Goal: Transaction & Acquisition: Purchase product/service

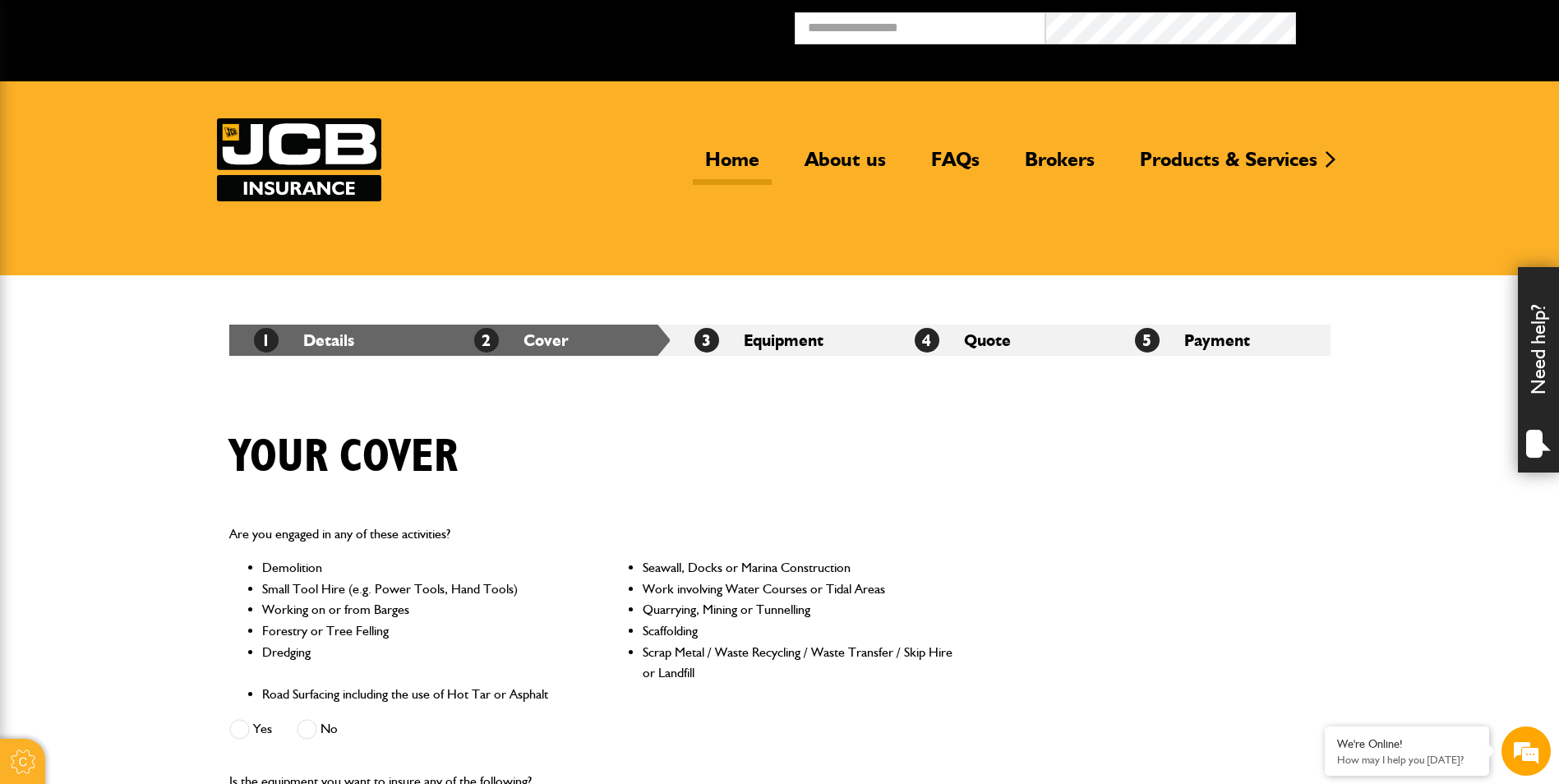
click at [725, 160] on link "Home" at bounding box center [732, 166] width 79 height 38
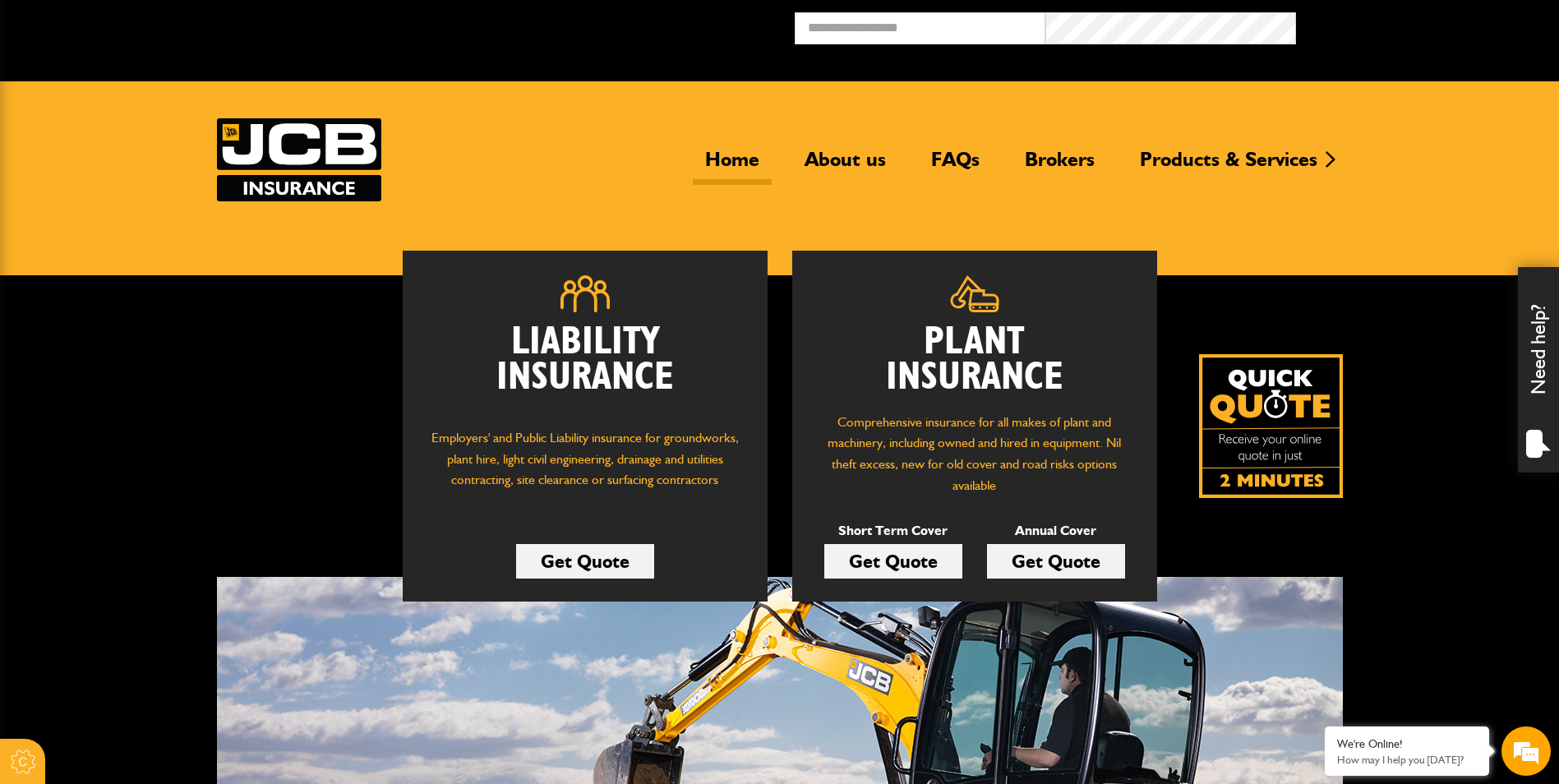
click at [901, 564] on link "Get Quote" at bounding box center [893, 561] width 138 height 34
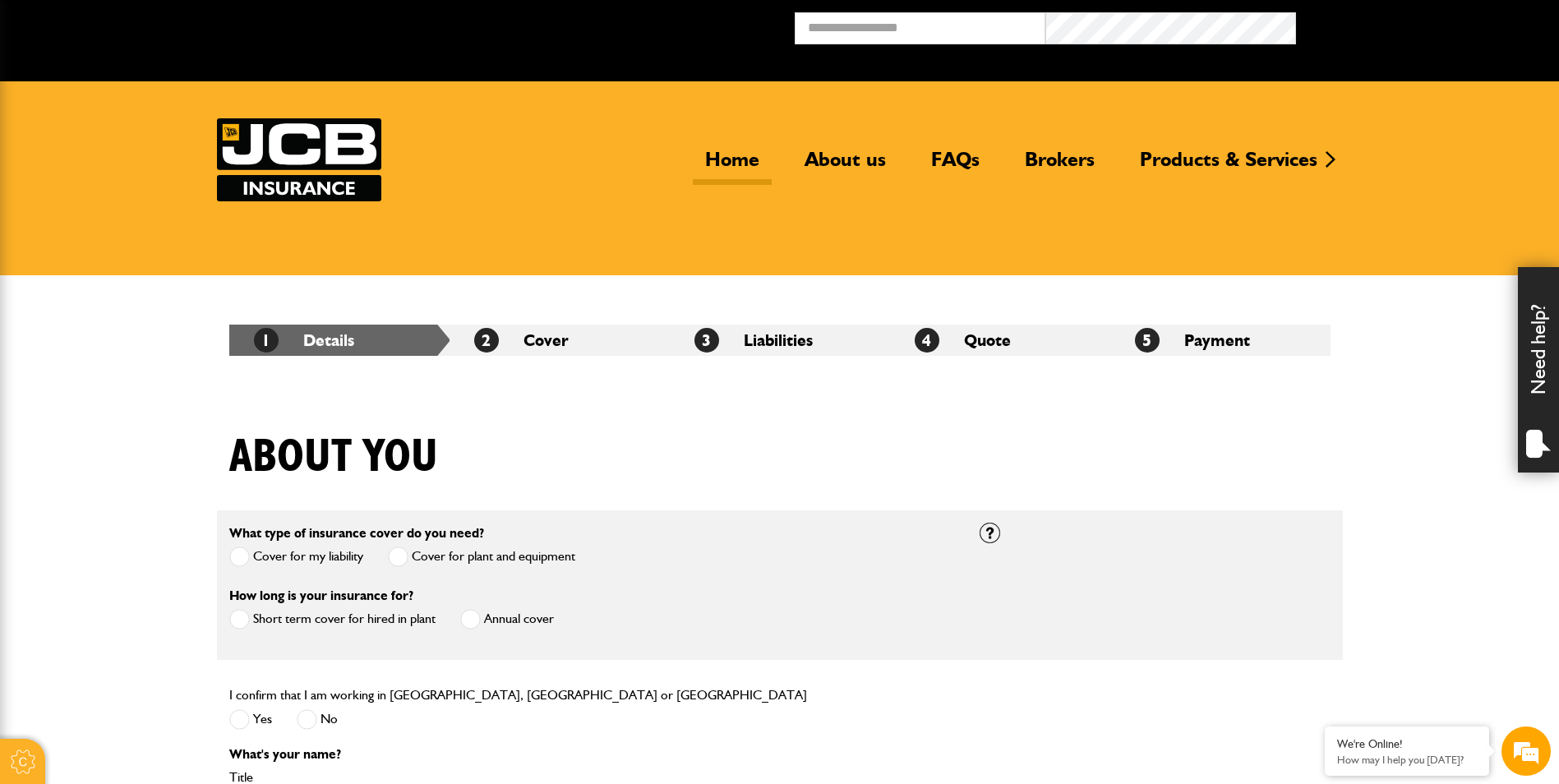
click at [734, 160] on link "Home" at bounding box center [732, 166] width 79 height 38
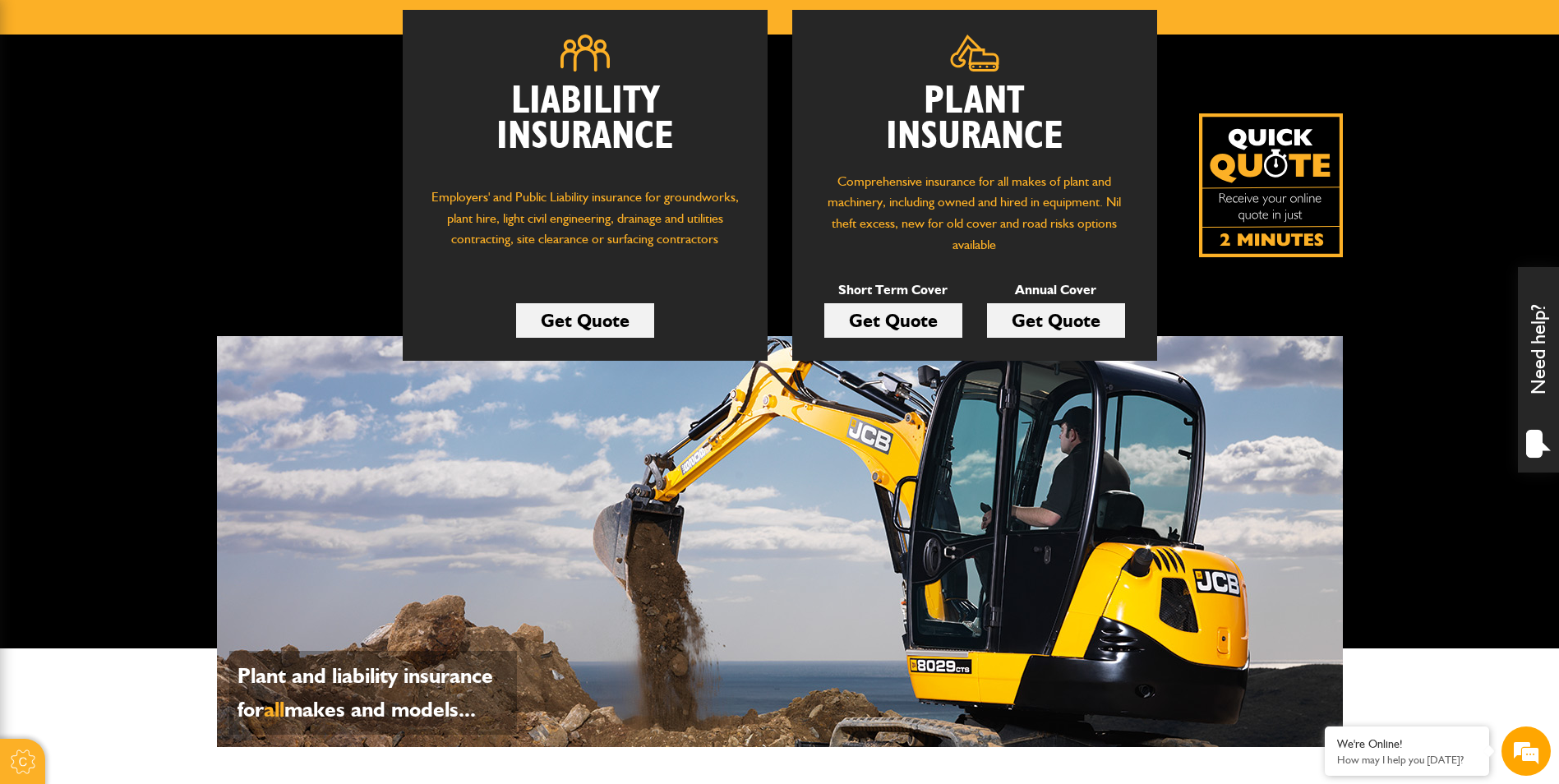
scroll to position [246, 0]
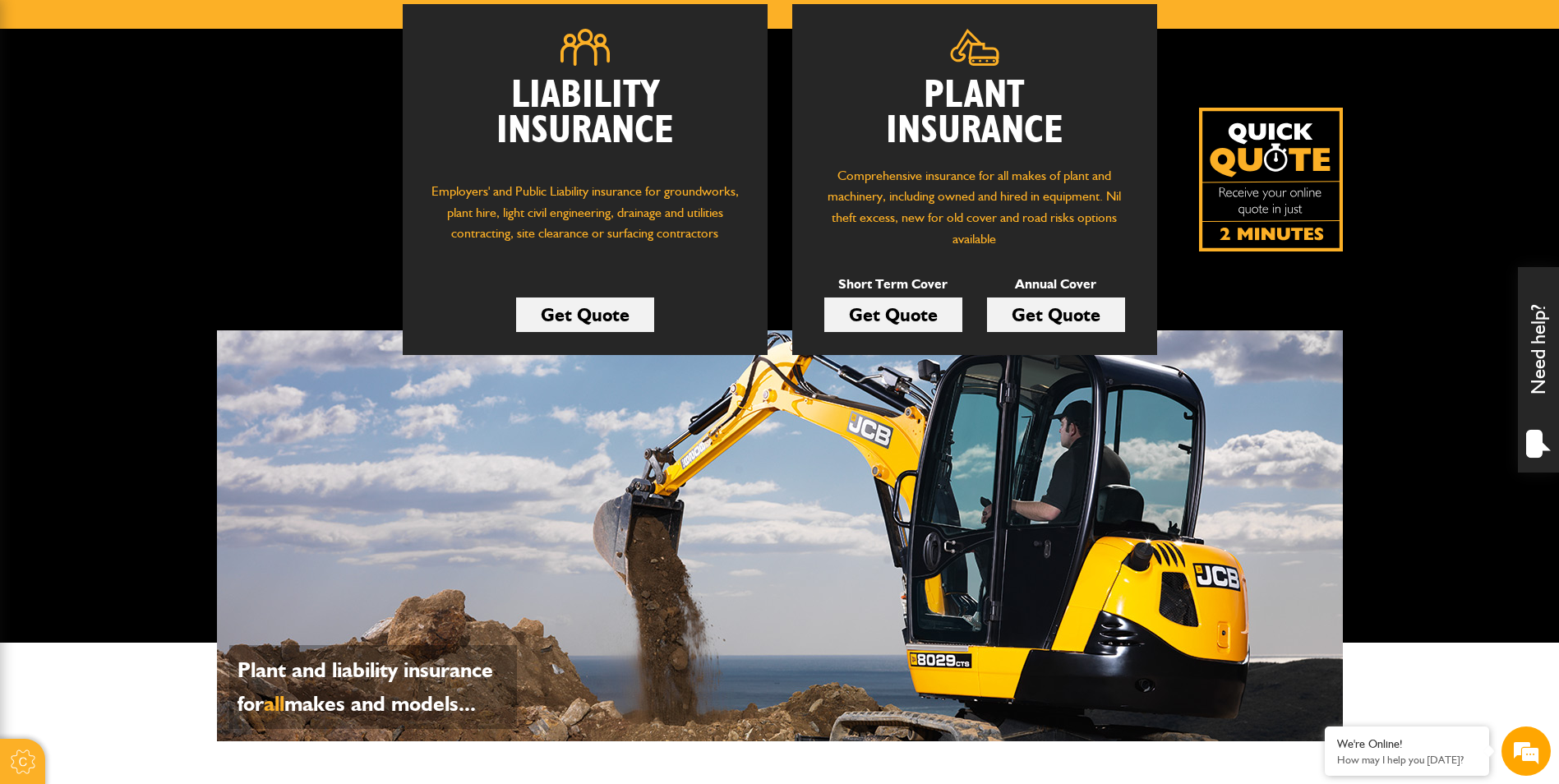
click at [890, 324] on link "Get Quote" at bounding box center [893, 315] width 138 height 34
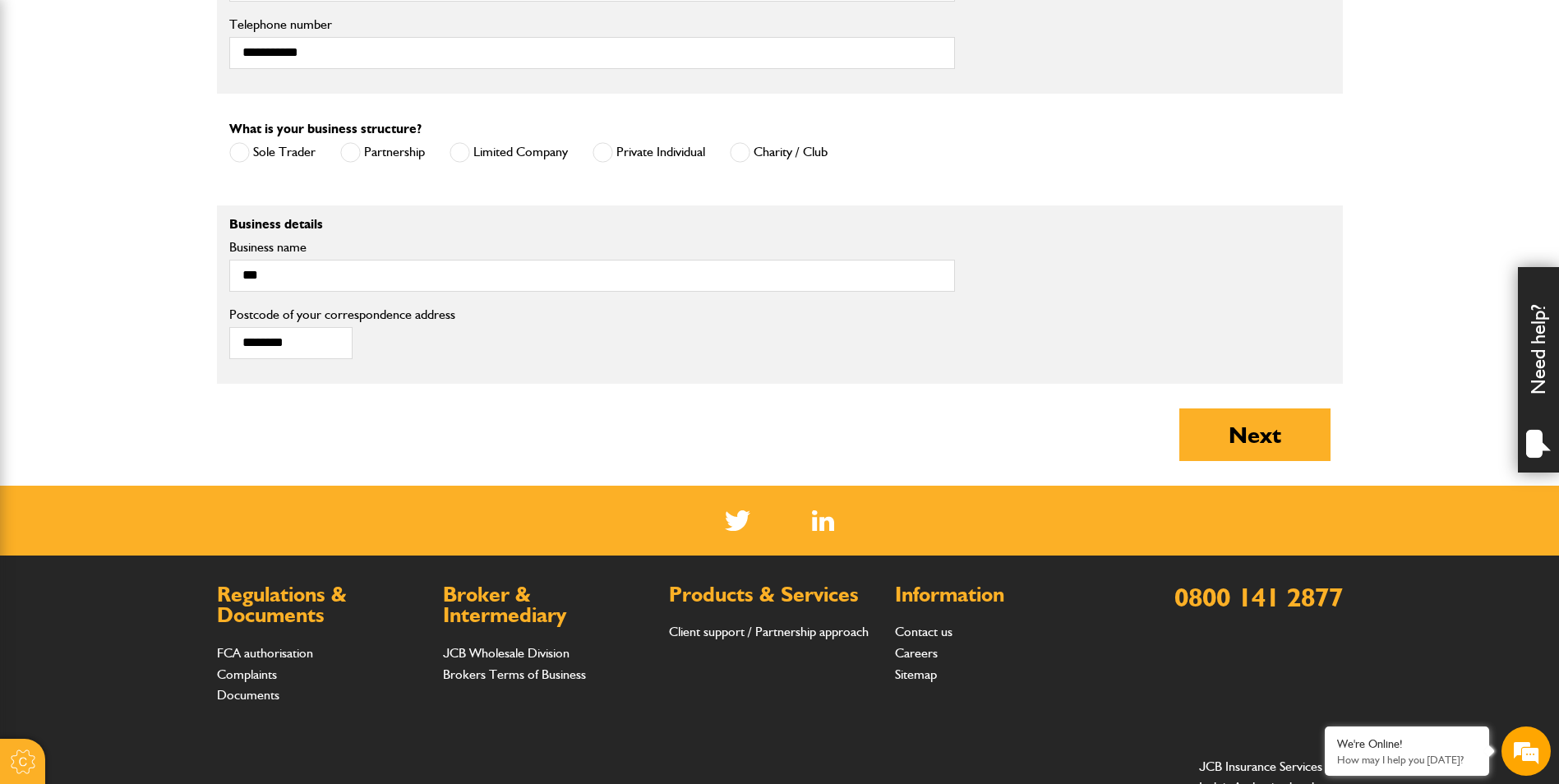
scroll to position [1233, 0]
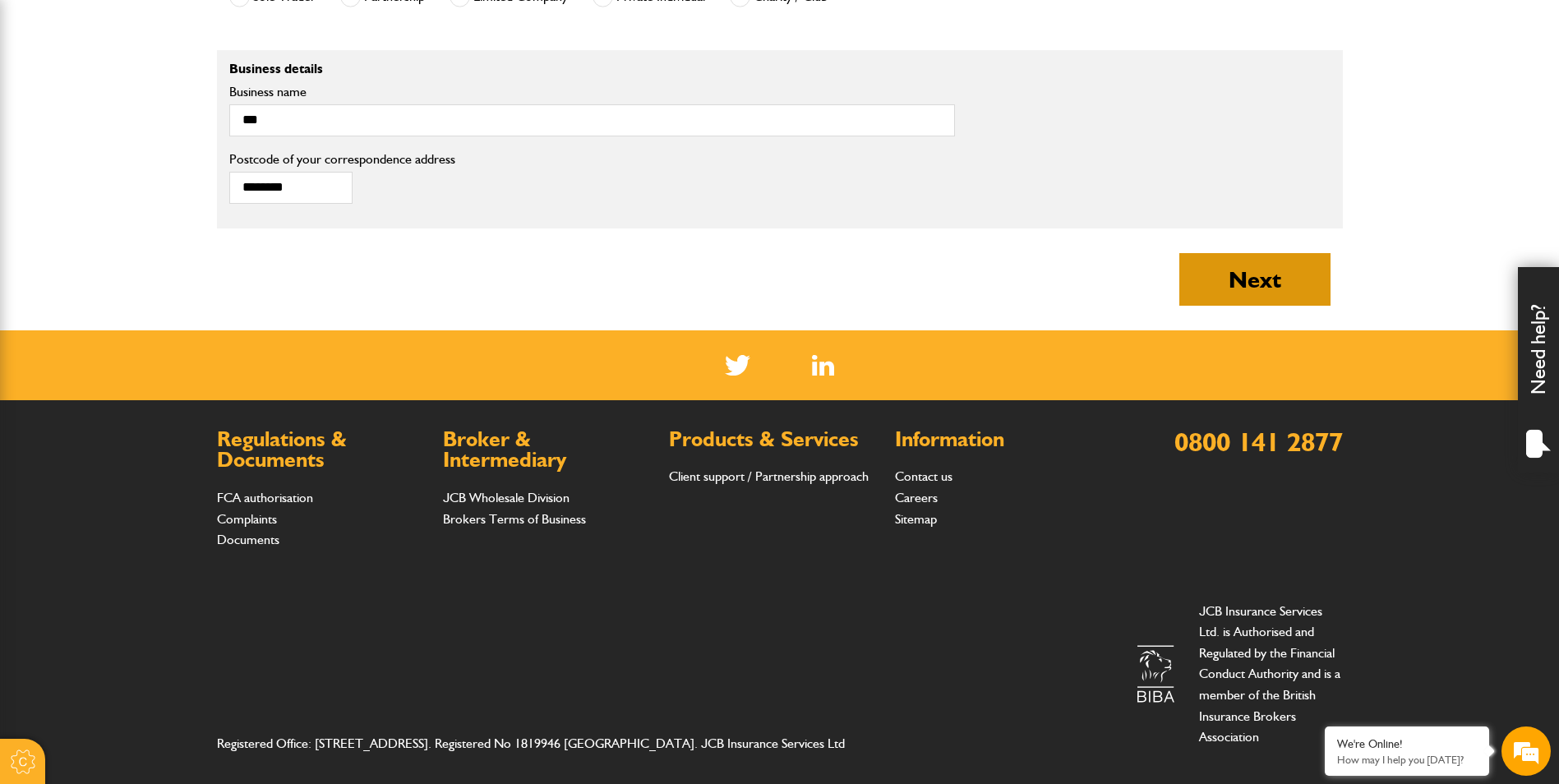
click at [1291, 272] on button "Next" at bounding box center [1254, 279] width 151 height 52
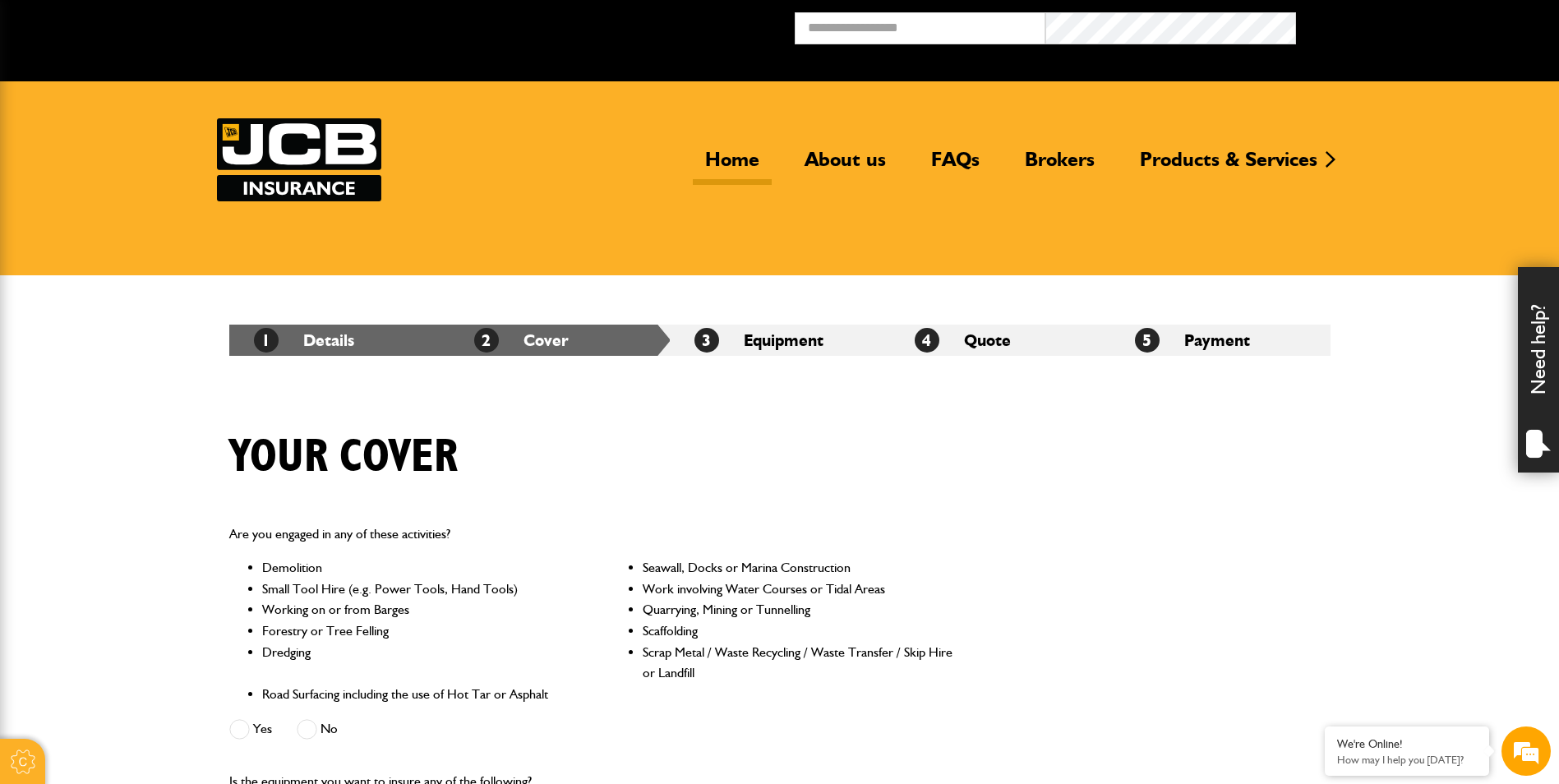
click at [734, 166] on link "Home" at bounding box center [732, 166] width 79 height 38
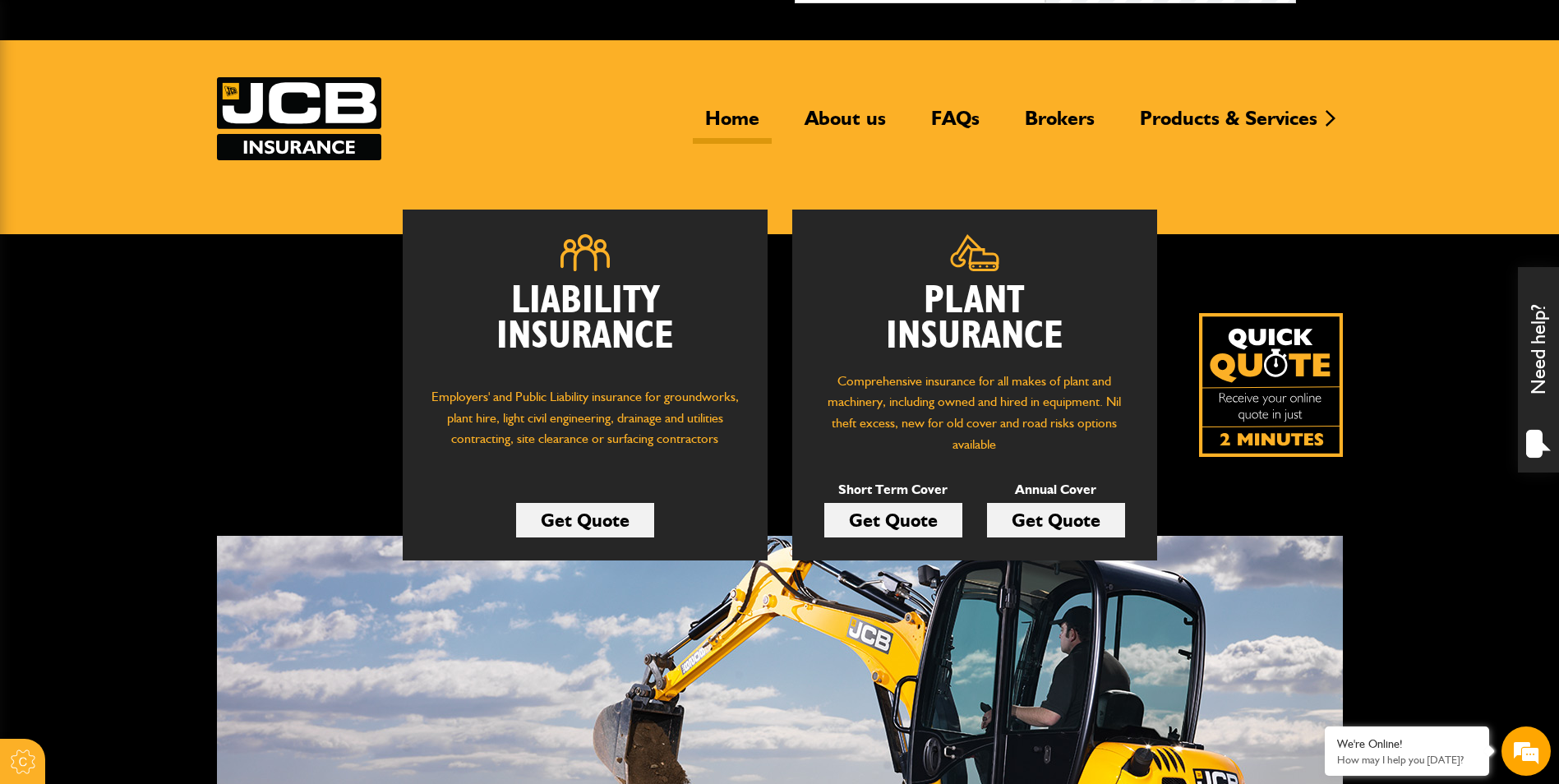
scroll to position [82, 0]
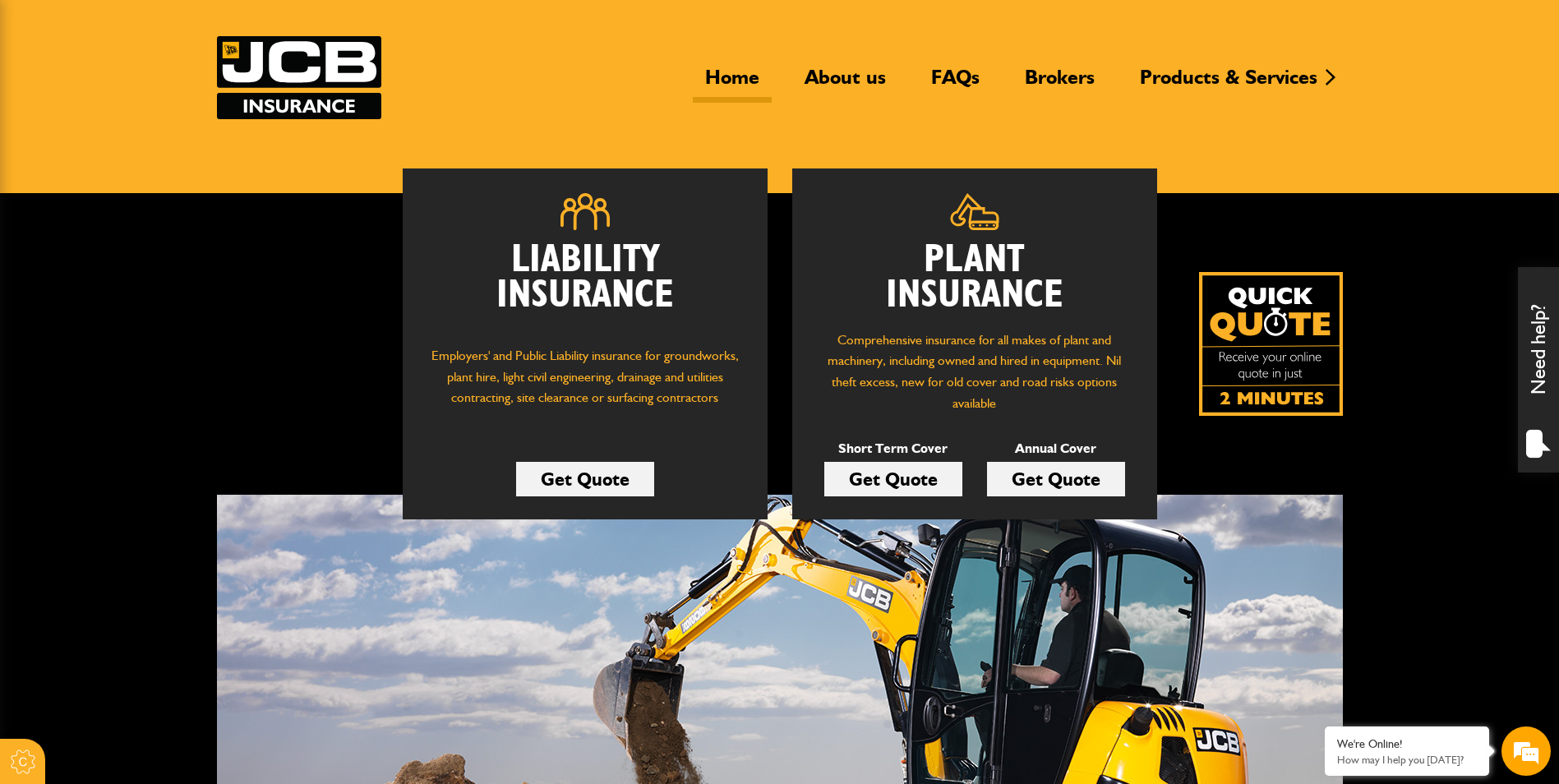
click at [904, 473] on link "Get Quote" at bounding box center [893, 479] width 138 height 34
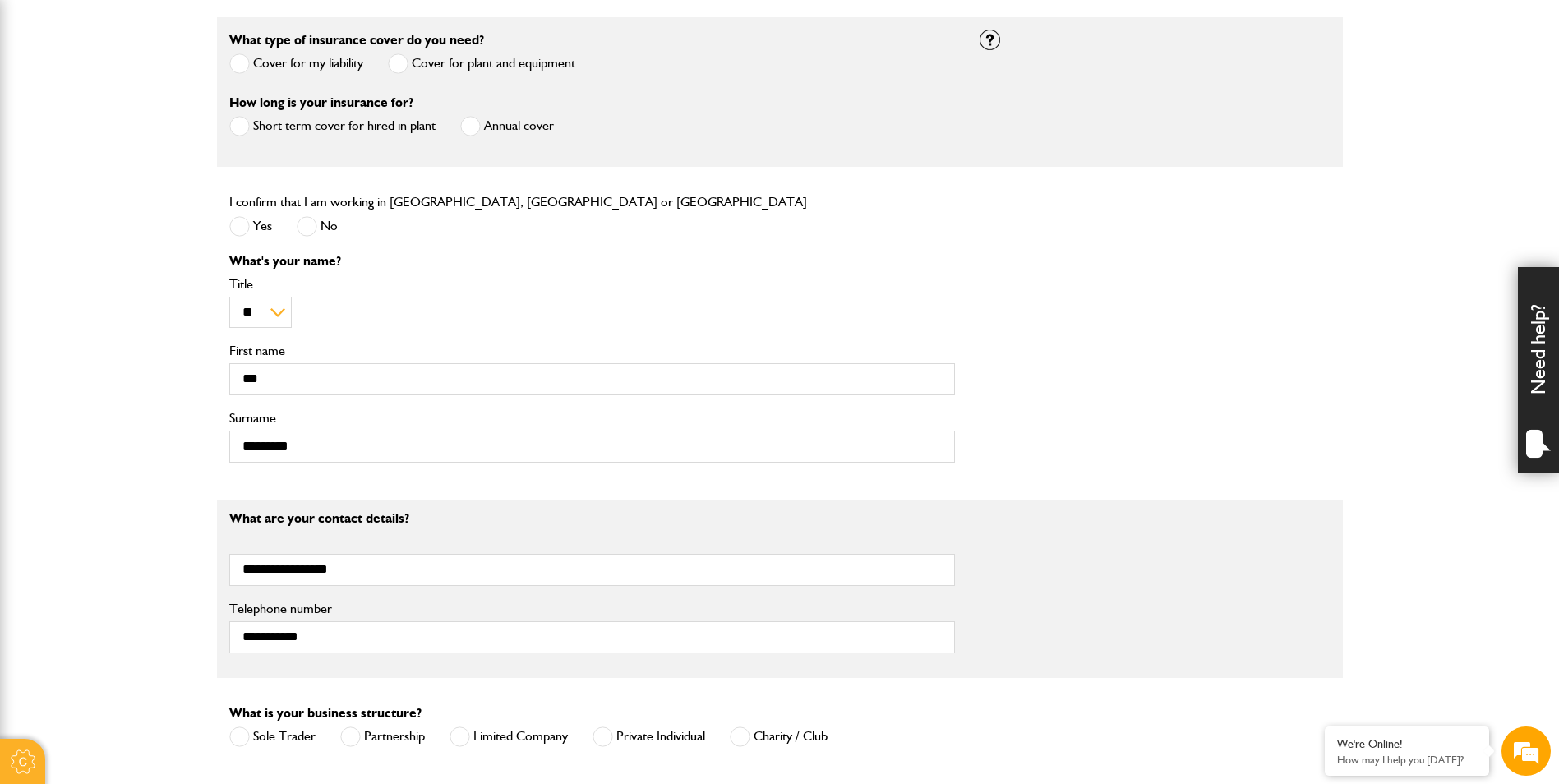
scroll to position [822, 0]
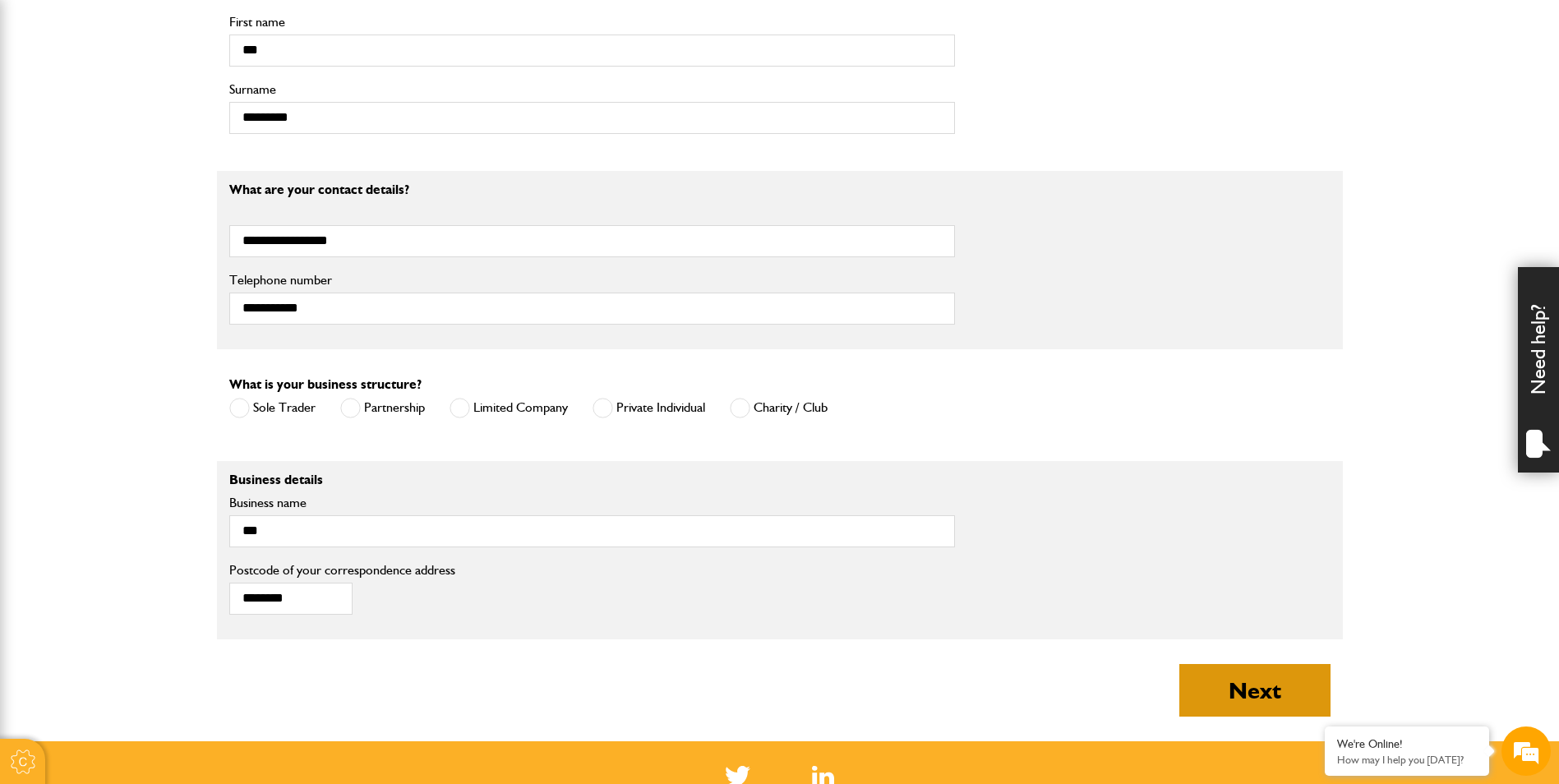
click at [1244, 696] on button "Next" at bounding box center [1254, 690] width 151 height 52
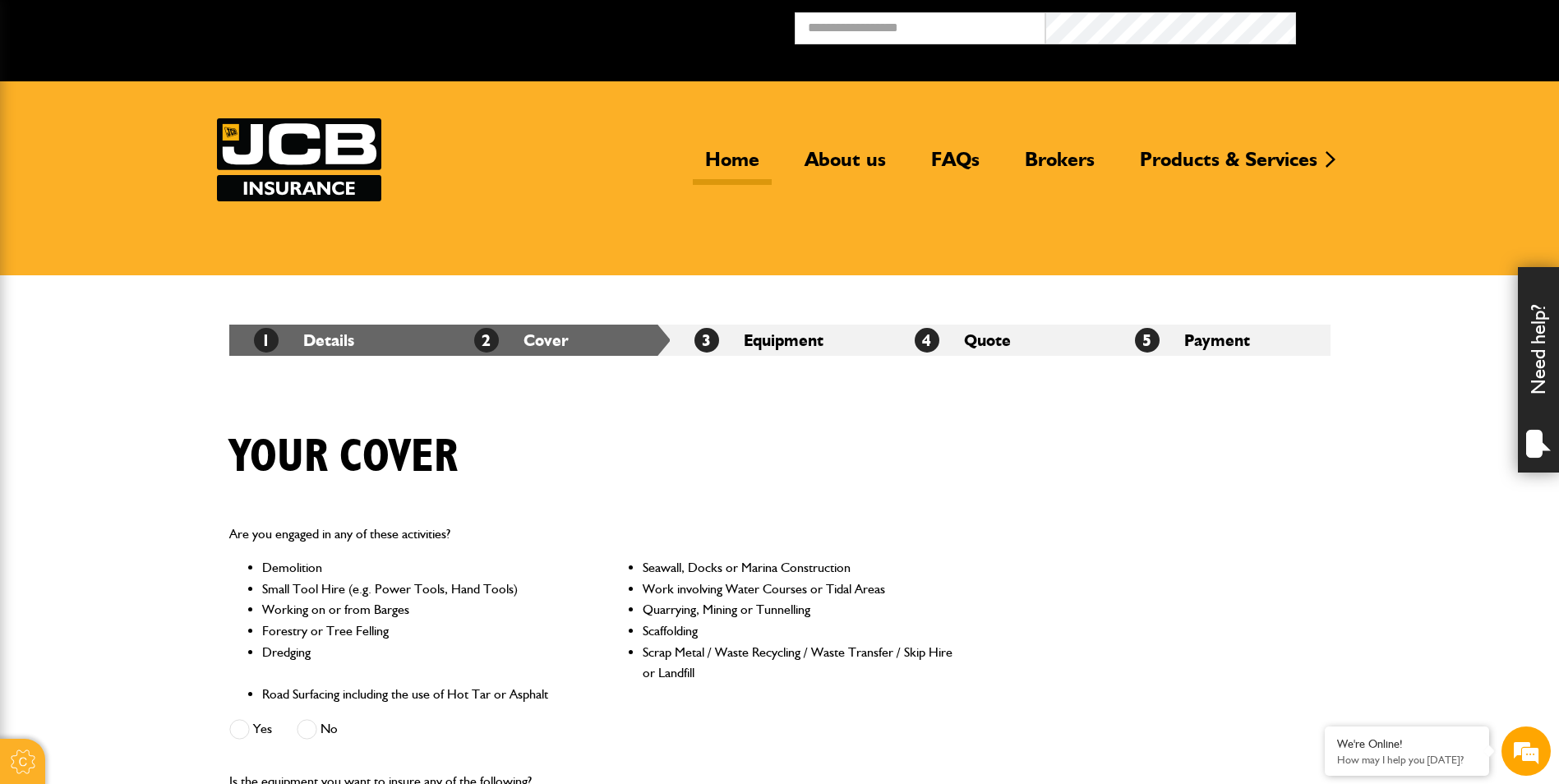
click at [730, 152] on link "Home" at bounding box center [732, 166] width 79 height 38
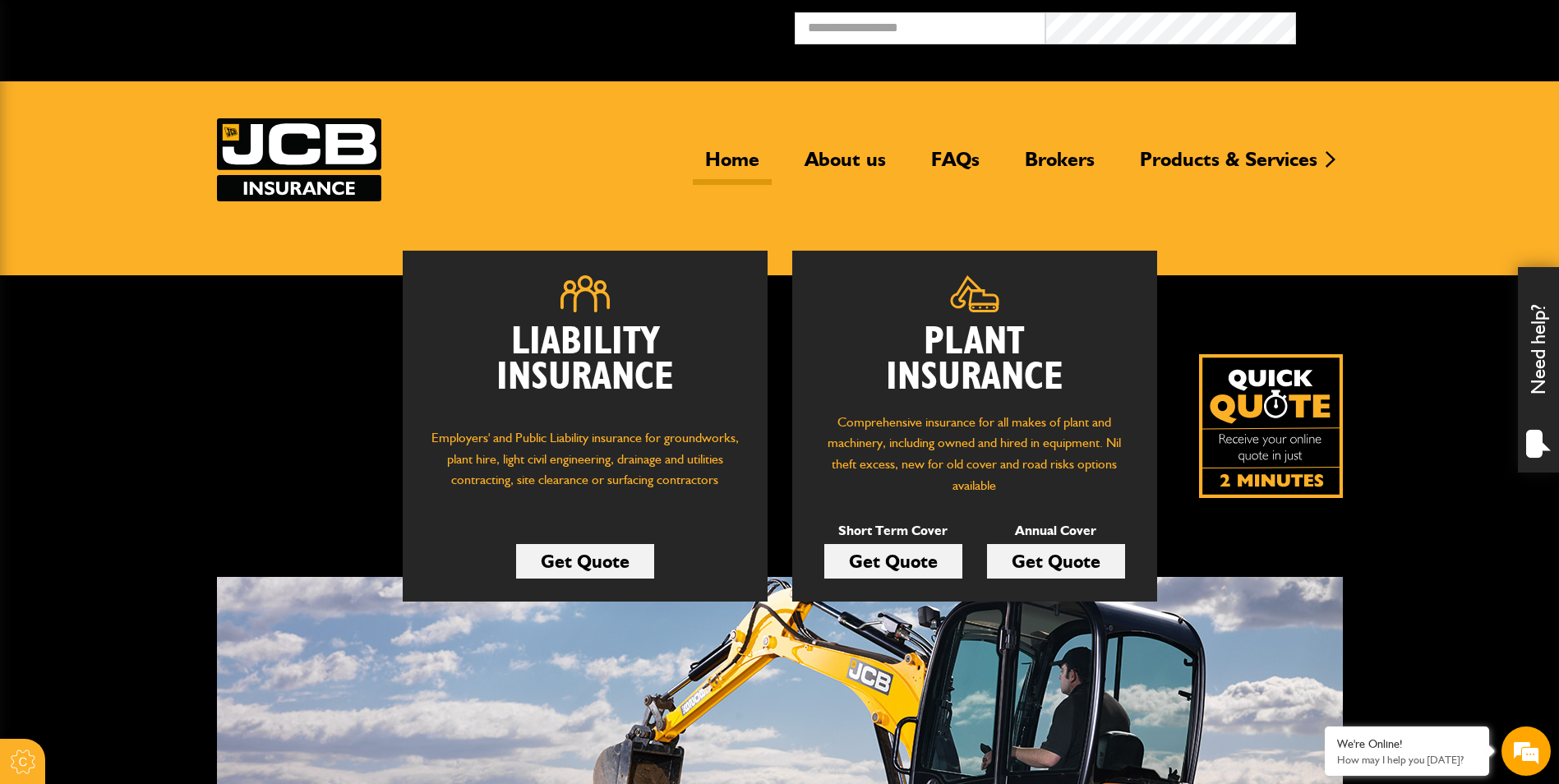
click at [924, 563] on link "Get Quote" at bounding box center [893, 561] width 138 height 34
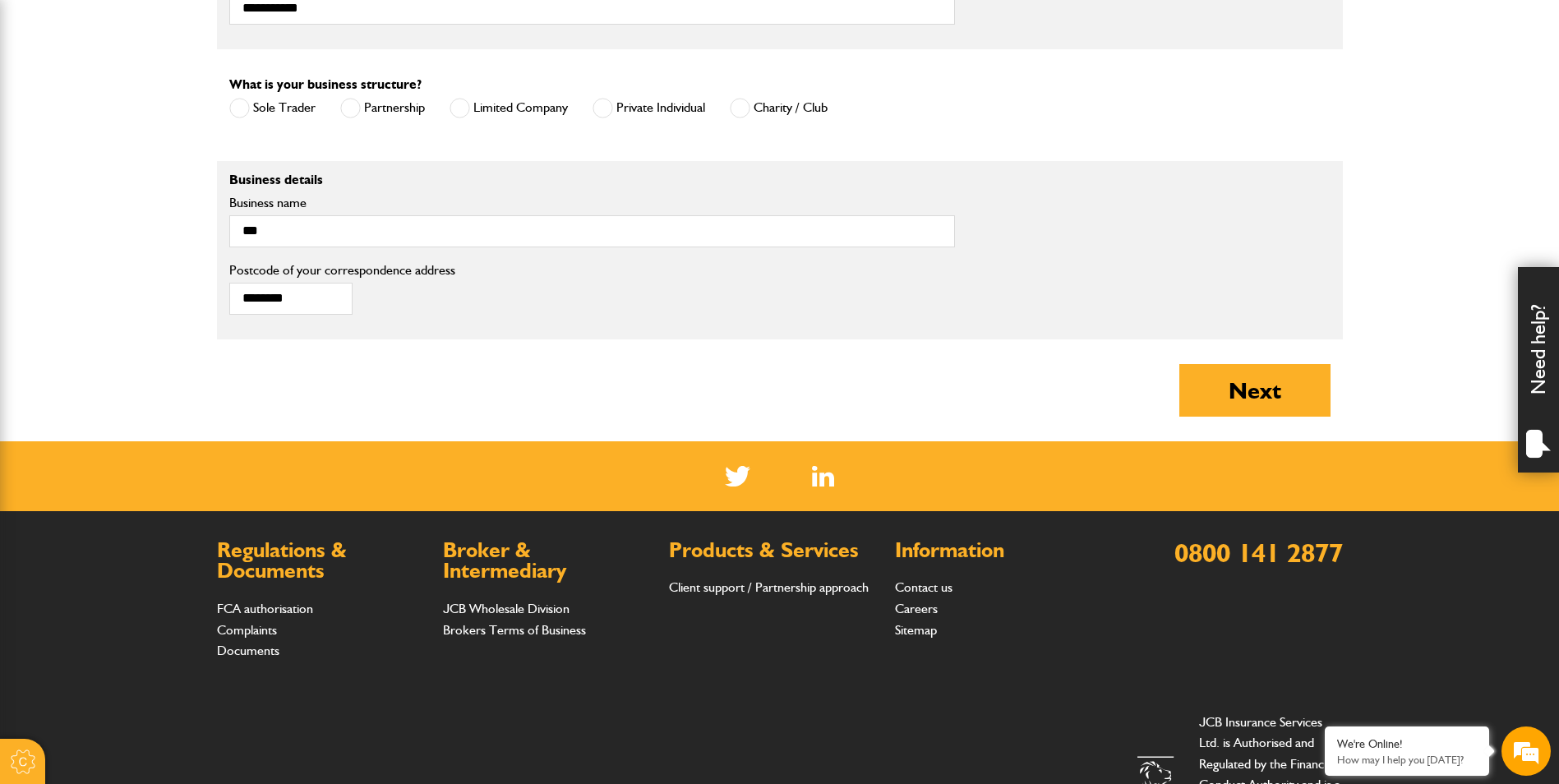
scroll to position [1150, 0]
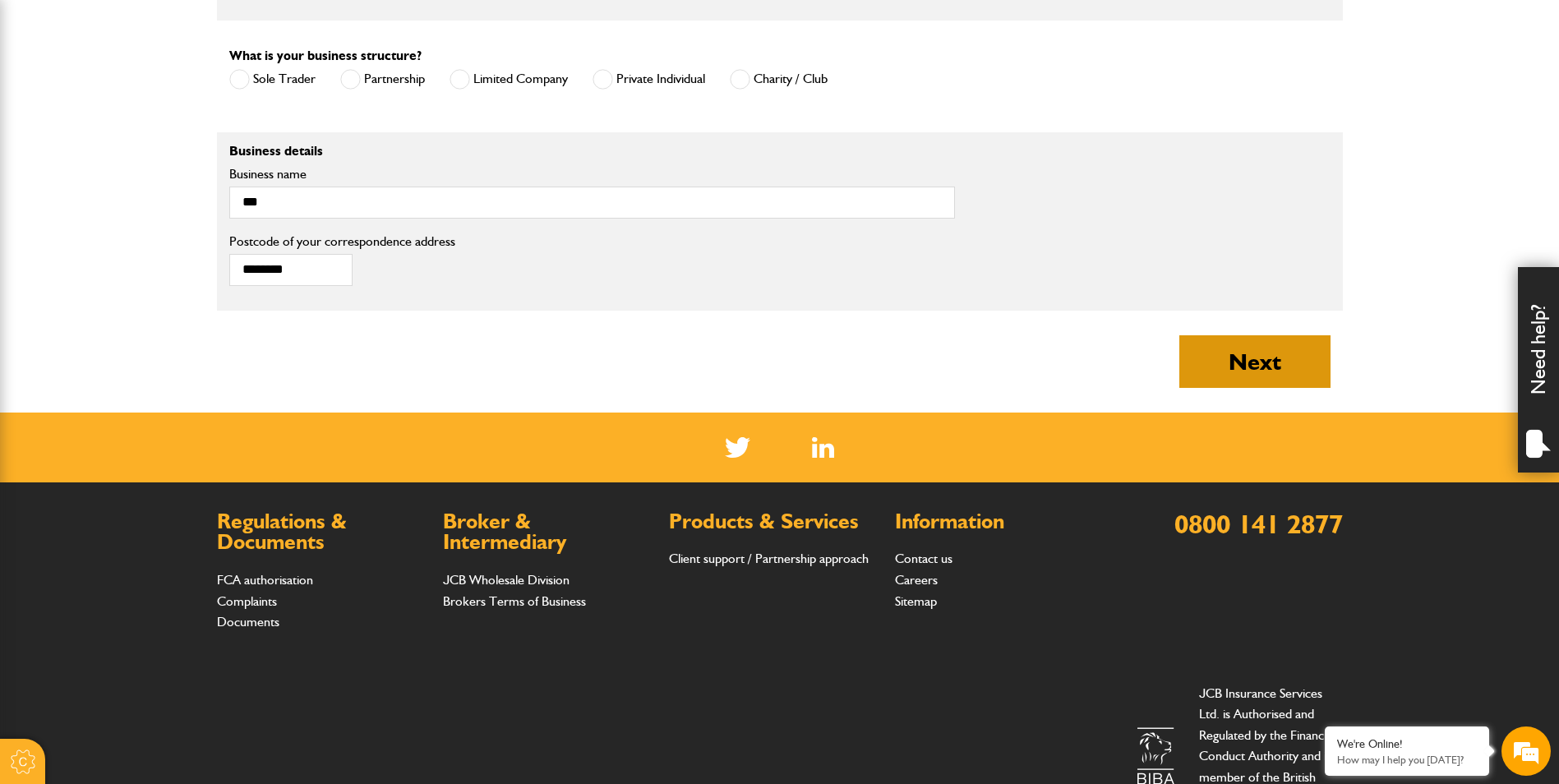
click at [1259, 363] on button "Next" at bounding box center [1254, 361] width 151 height 52
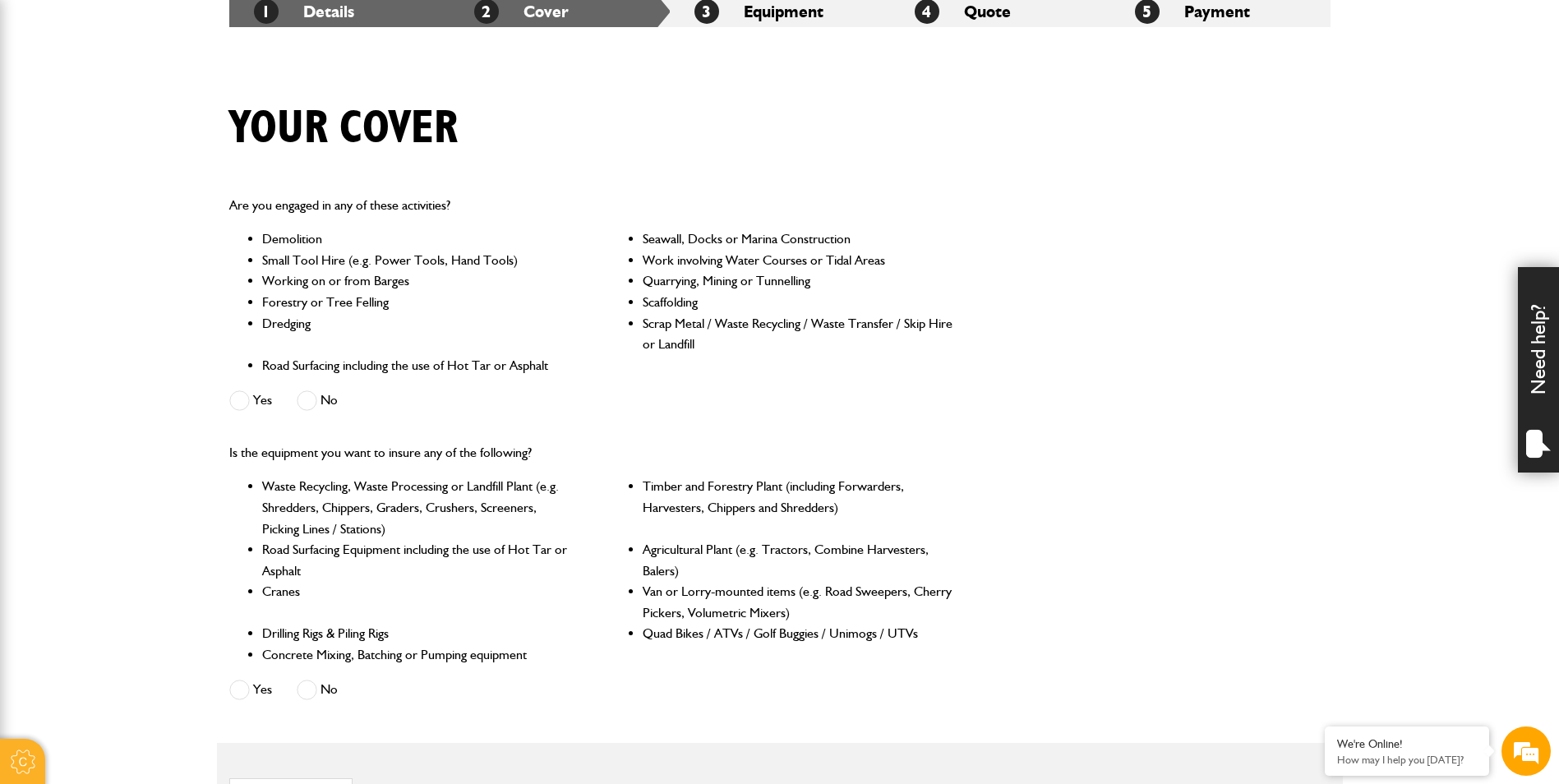
click at [311, 402] on span at bounding box center [307, 401] width 21 height 21
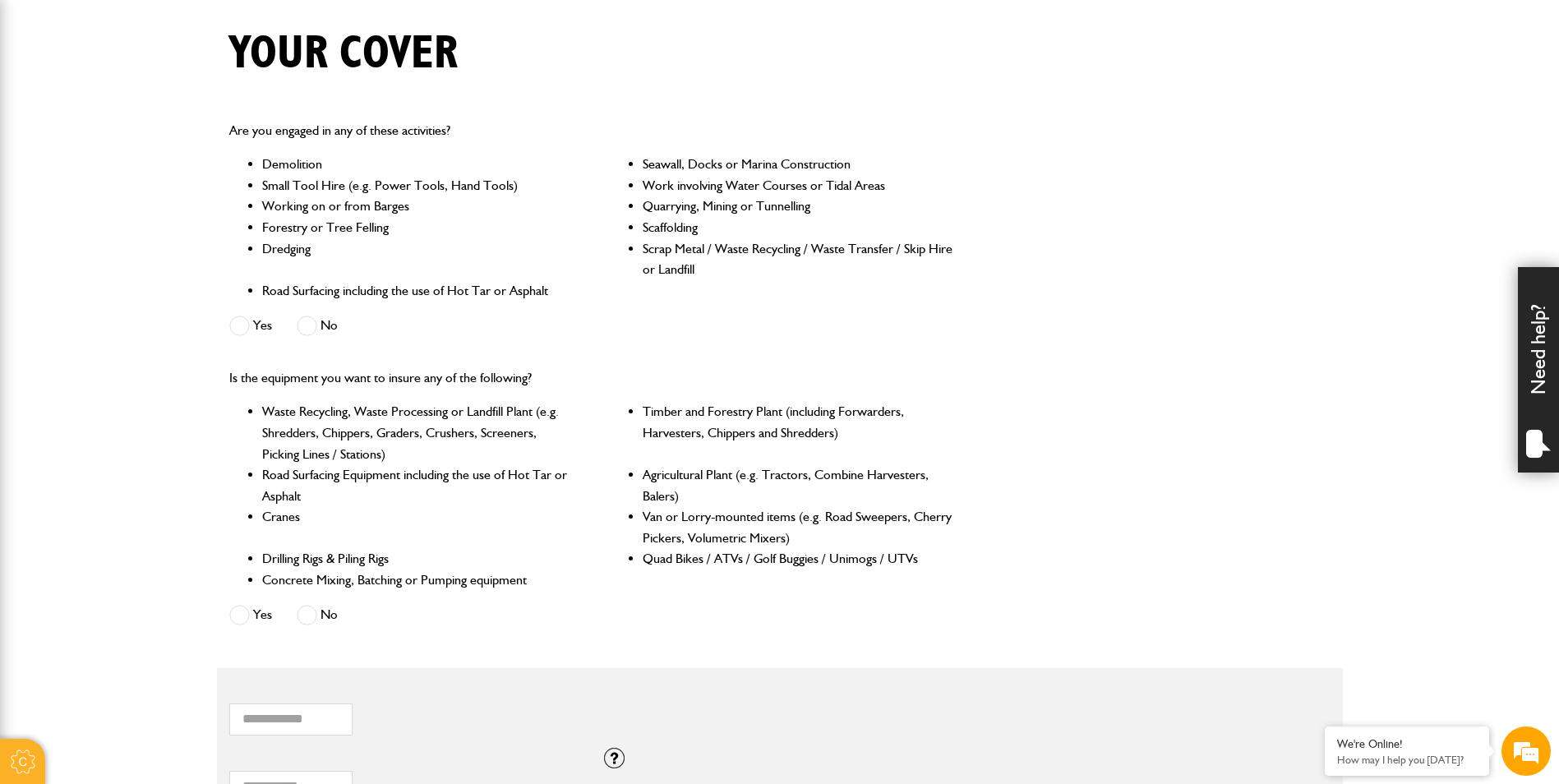
scroll to position [493, 0]
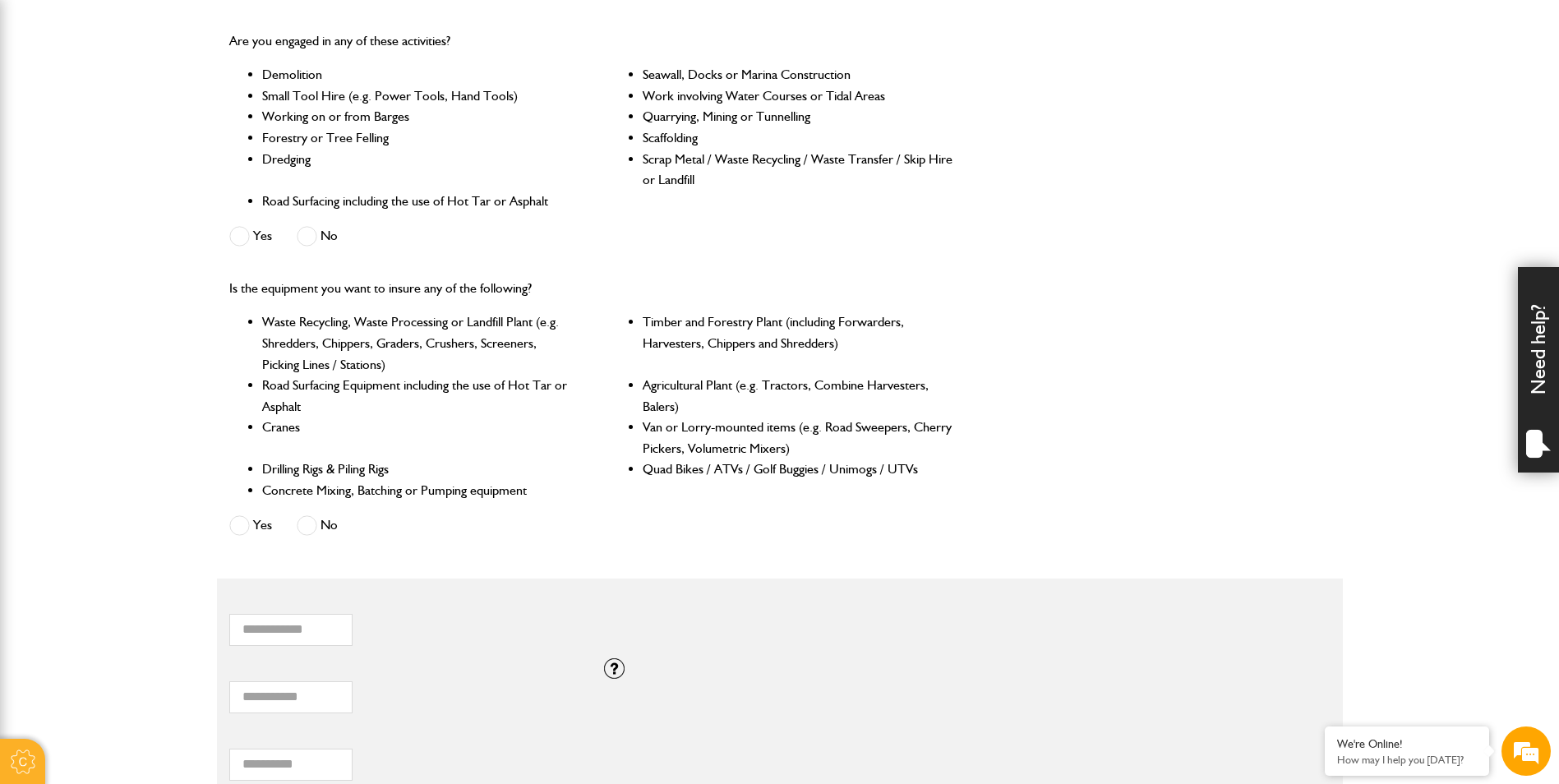
click at [305, 524] on span at bounding box center [307, 526] width 21 height 21
